Goal: Task Accomplishment & Management: Manage account settings

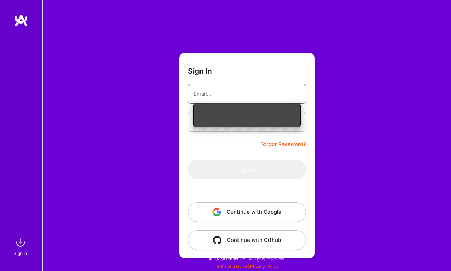
click at [232, 97] on input "email" at bounding box center [246, 94] width 107 height 18
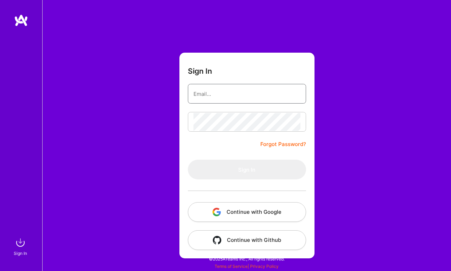
type input "[PERSON_NAME][EMAIL_ADDRESS][DOMAIN_NAME]"
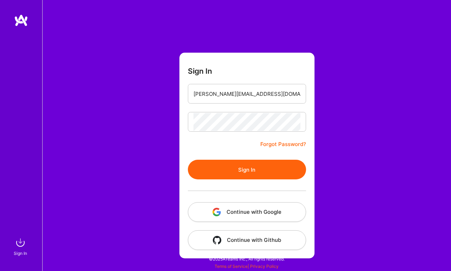
click at [257, 175] on button "Sign In" at bounding box center [247, 170] width 118 height 20
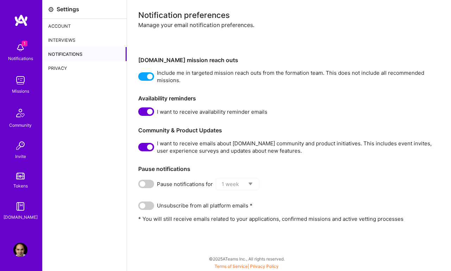
click at [20, 49] on img at bounding box center [20, 48] width 14 height 14
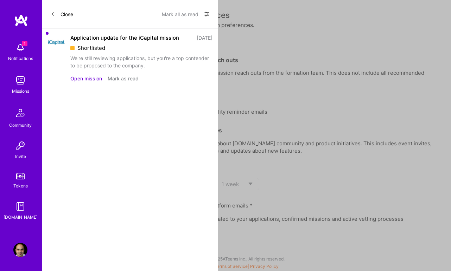
click at [97, 79] on button "Open mission" at bounding box center [86, 78] width 32 height 7
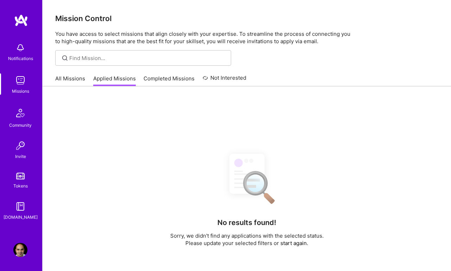
click at [18, 86] on img at bounding box center [20, 80] width 14 height 14
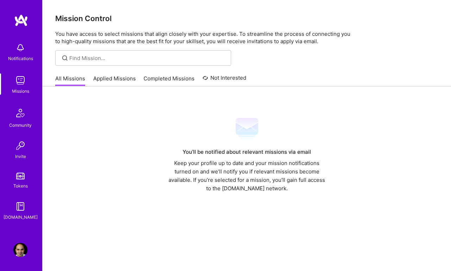
click at [118, 80] on link "Applied Missions" at bounding box center [114, 81] width 43 height 12
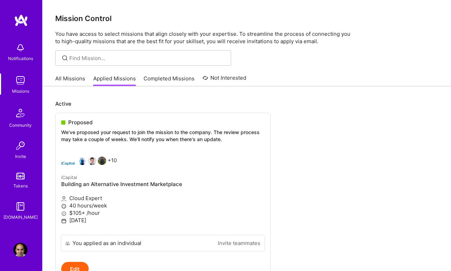
click at [157, 79] on link "Completed Missions" at bounding box center [168, 81] width 51 height 12
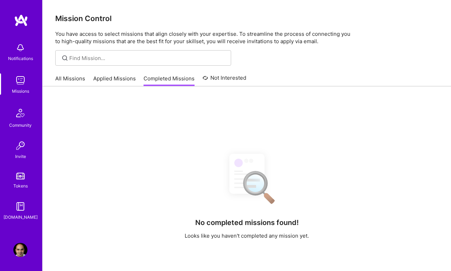
click at [213, 79] on link "Not Interested" at bounding box center [225, 80] width 44 height 13
